Goal: Information Seeking & Learning: Learn about a topic

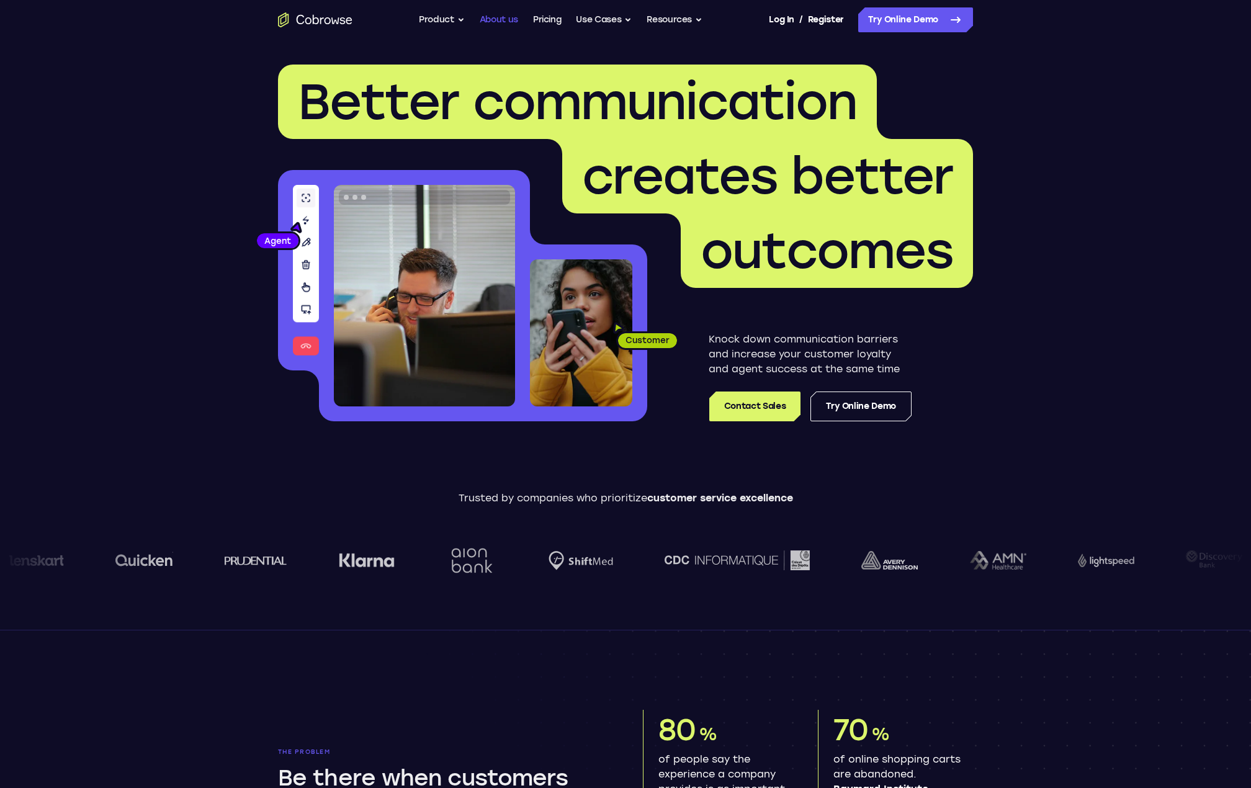
click at [488, 14] on link "About us" at bounding box center [499, 19] width 38 height 25
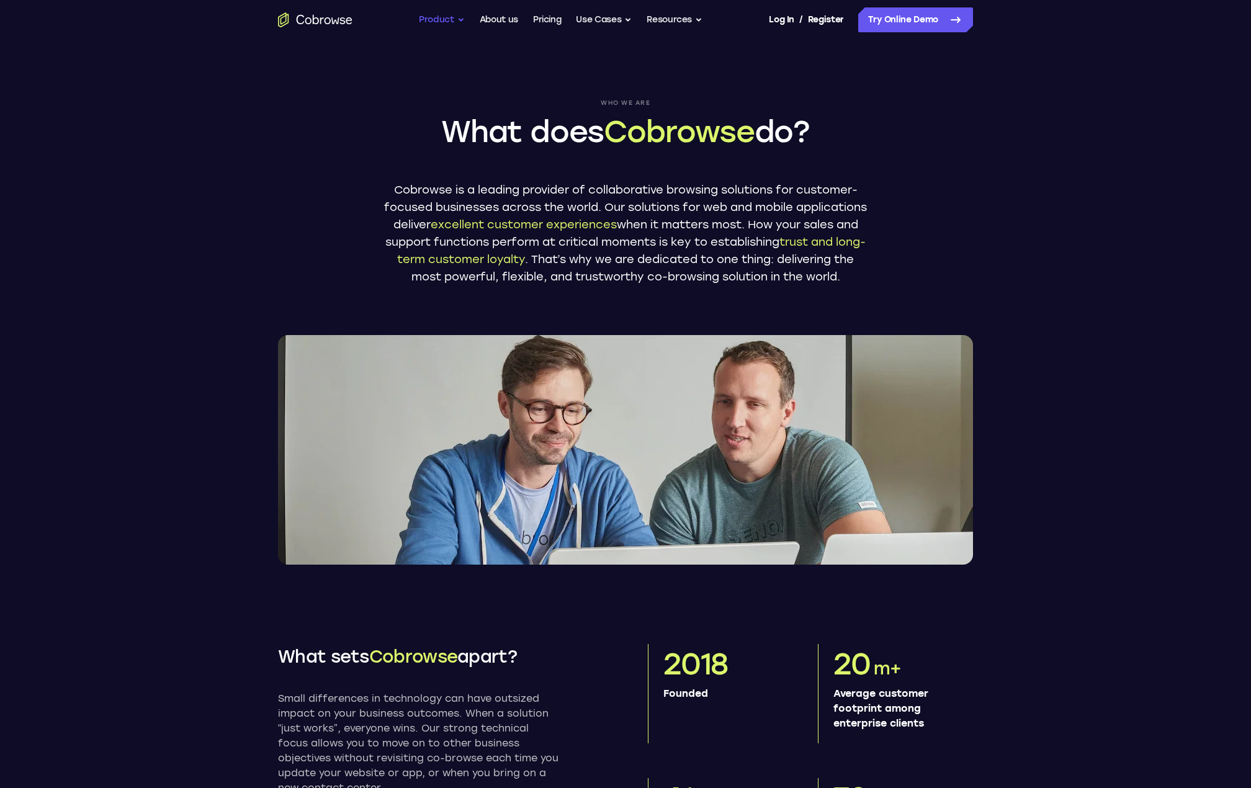
drag, startPoint x: 0, startPoint y: 0, endPoint x: 443, endPoint y: 16, distance: 443.3
click at [443, 16] on button "Product" at bounding box center [442, 19] width 46 height 25
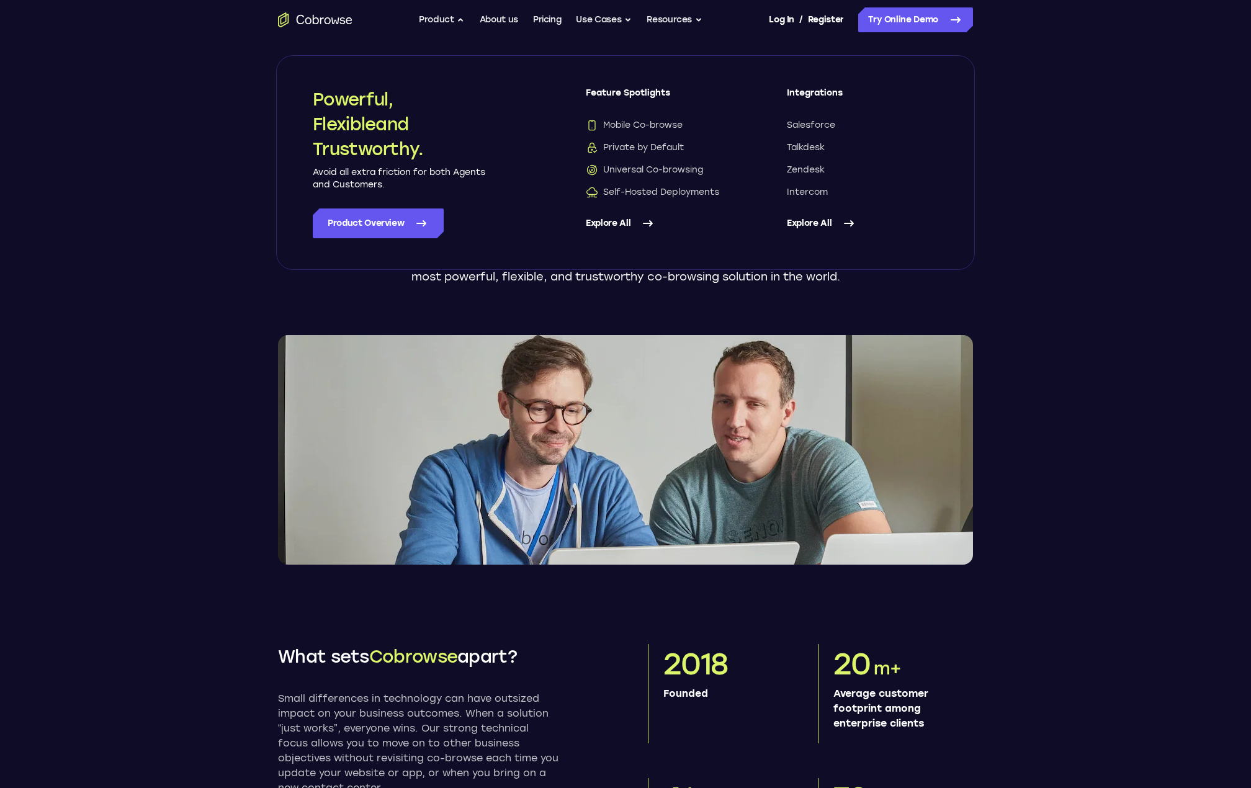
click at [228, 158] on header "Who we are What does Cobrowse do? Cobrowse is a leading provider of collaborati…" at bounding box center [625, 302] width 1251 height 525
